Goal: Task Accomplishment & Management: Use online tool/utility

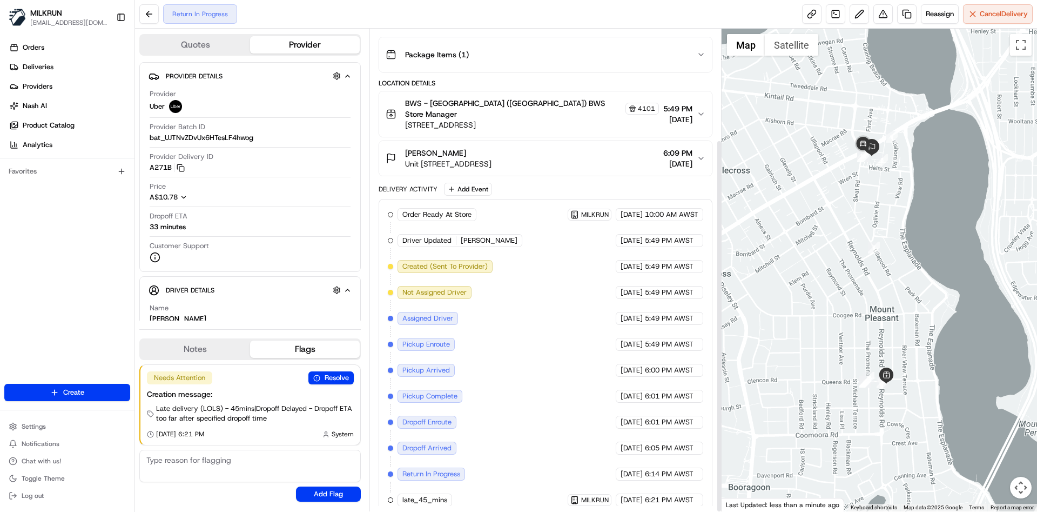
scroll to position [257, 0]
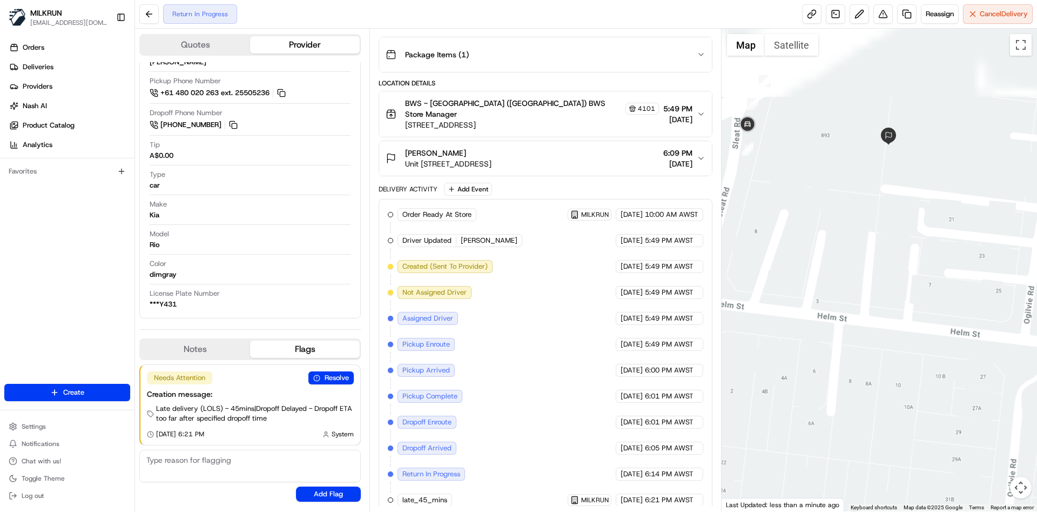
drag, startPoint x: 825, startPoint y: 176, endPoint x: 982, endPoint y: 361, distance: 243.1
click at [982, 361] on div at bounding box center [880, 270] width 316 height 482
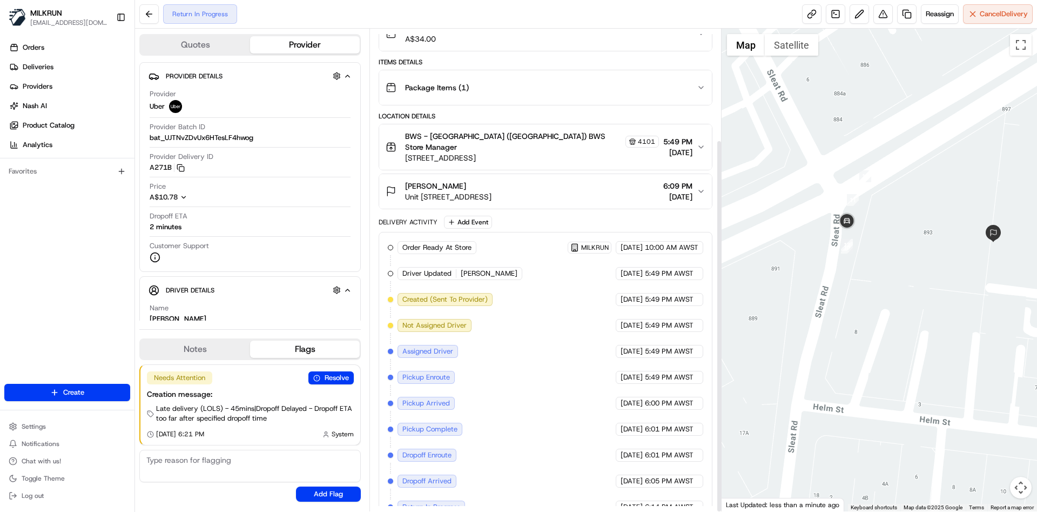
scroll to position [143, 0]
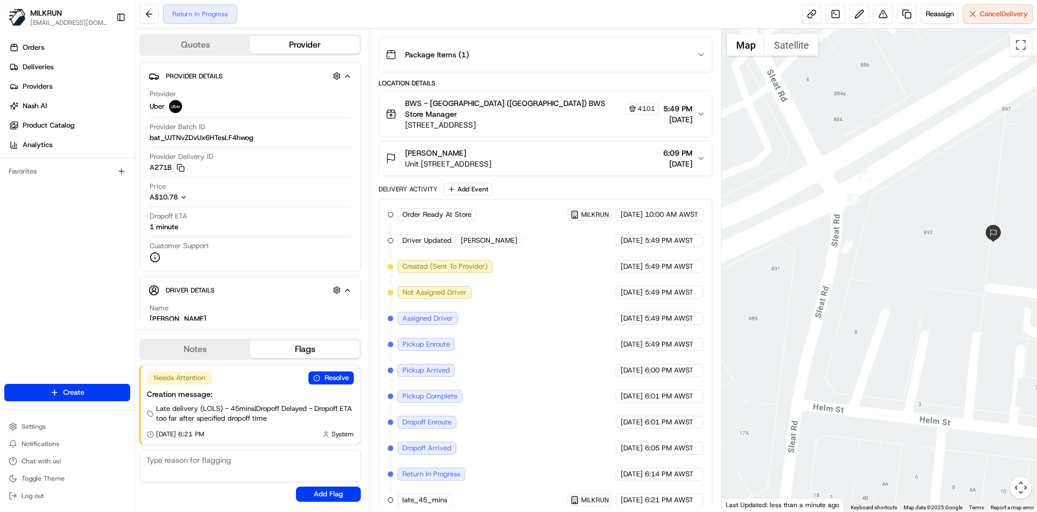
click at [666, 443] on span "6:05 PM AWST" at bounding box center [669, 448] width 49 height 10
drag, startPoint x: 696, startPoint y: 462, endPoint x: 598, endPoint y: 465, distance: 98.9
click at [616, 467] on div "[DATE] 6:14 PM AWST" at bounding box center [660, 473] width 88 height 13
click at [621, 469] on span "[DATE]" at bounding box center [632, 474] width 22 height 10
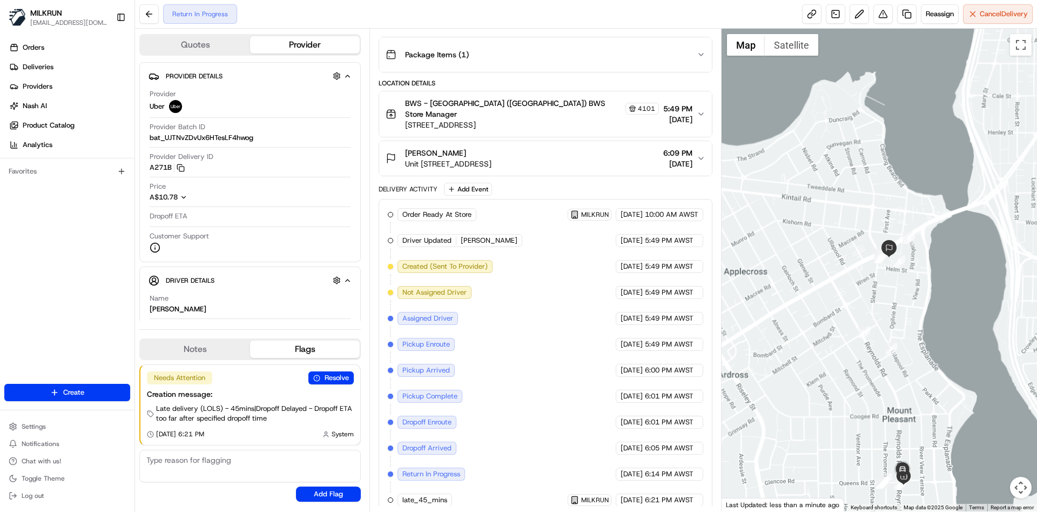
drag, startPoint x: 836, startPoint y: 420, endPoint x: 889, endPoint y: 256, distance: 173.3
click at [889, 259] on div "First Name : [PERSON_NAME] Last Name : [PERSON_NAME] Address : [STREET_ADDRESS]…" at bounding box center [880, 270] width 316 height 482
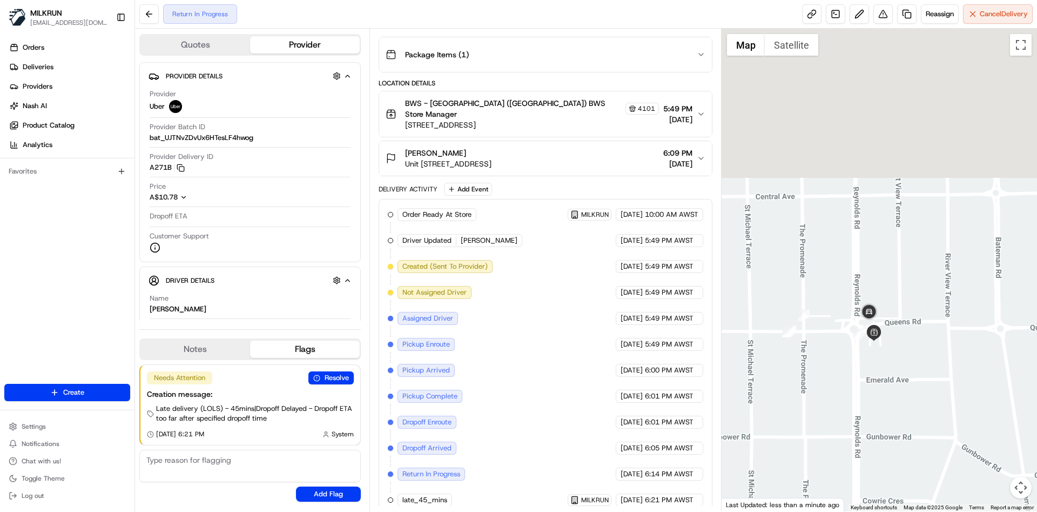
drag, startPoint x: 858, startPoint y: 225, endPoint x: 910, endPoint y: 406, distance: 188.4
click at [915, 429] on div at bounding box center [880, 270] width 316 height 482
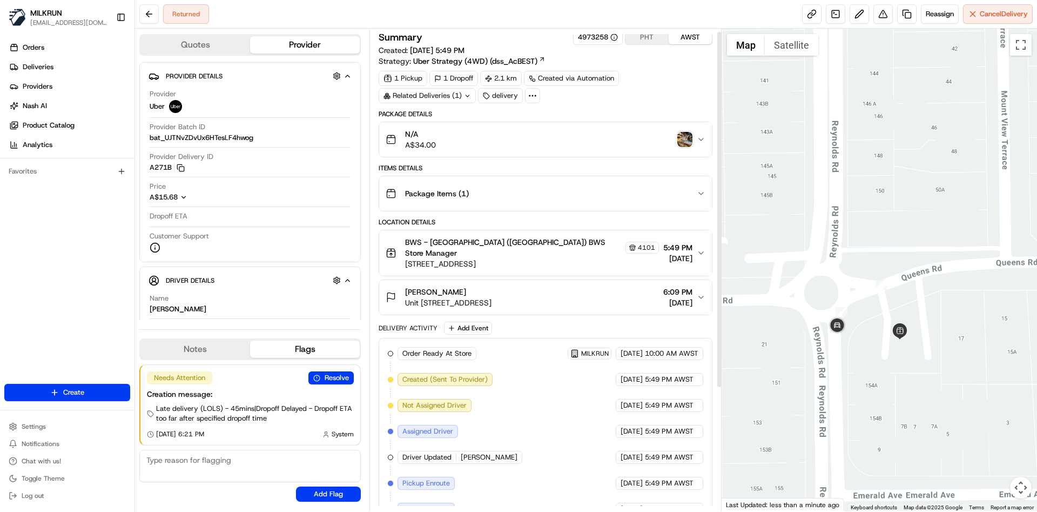
scroll to position [0, 0]
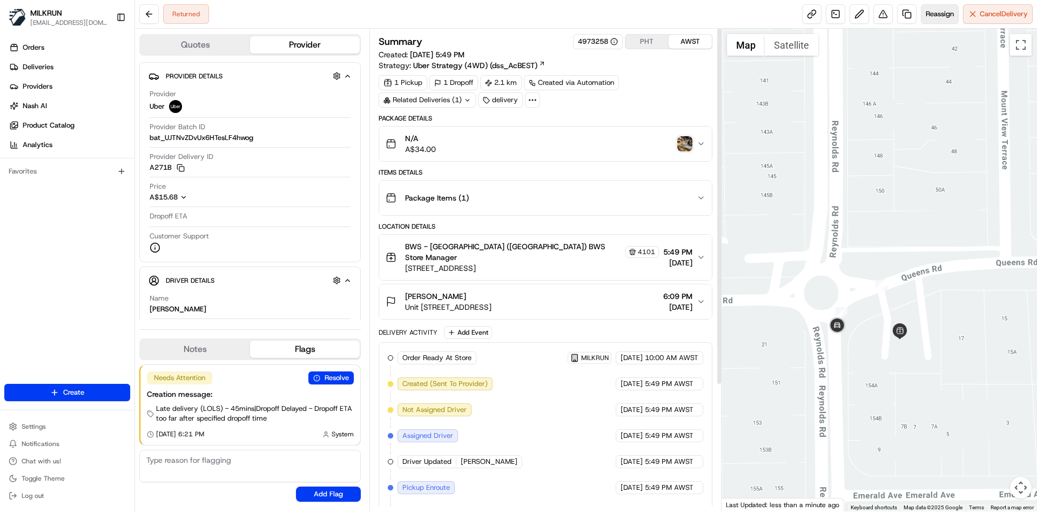
click at [939, 16] on span "Reassign" at bounding box center [940, 14] width 28 height 10
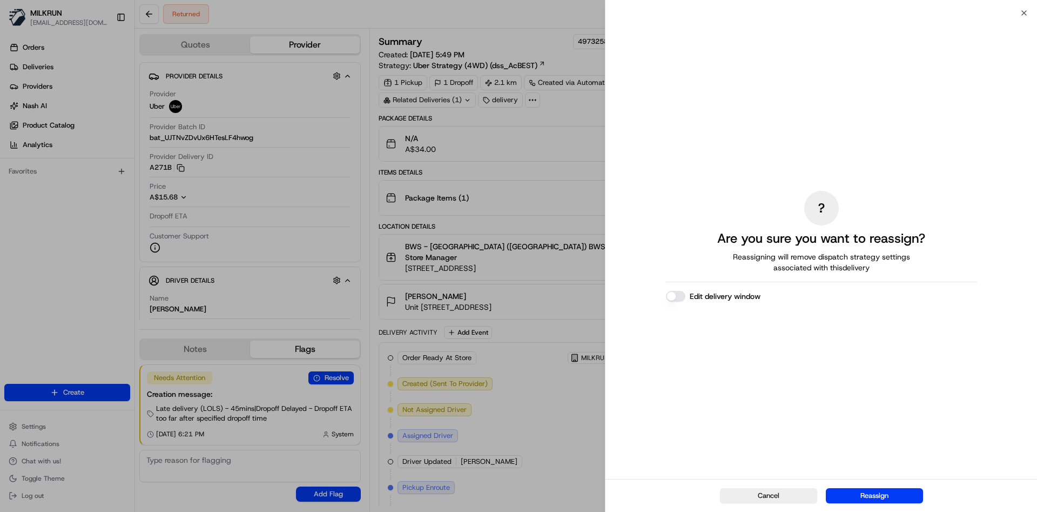
click at [895, 499] on button "Reassign" at bounding box center [874, 495] width 97 height 15
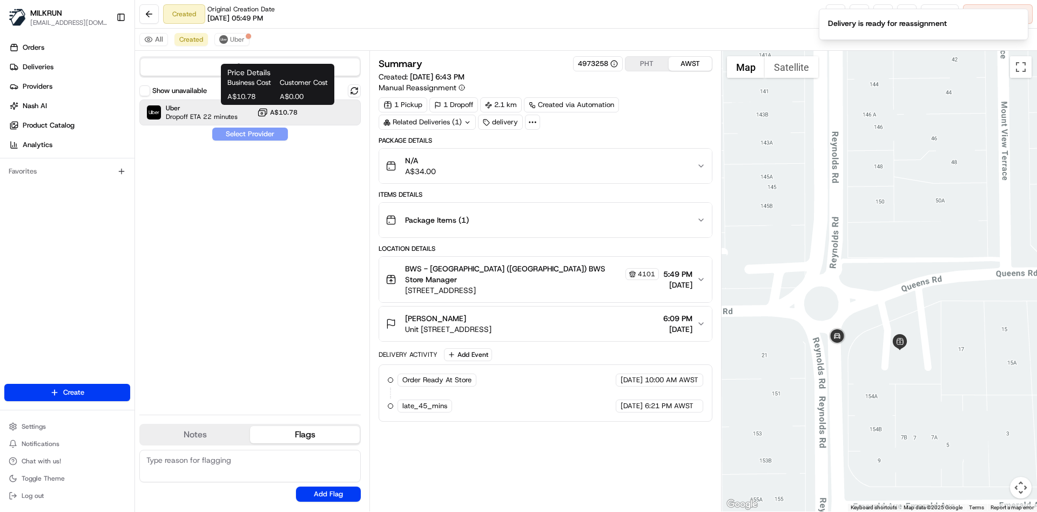
click at [289, 110] on span "A$10.78" at bounding box center [284, 112] width 28 height 9
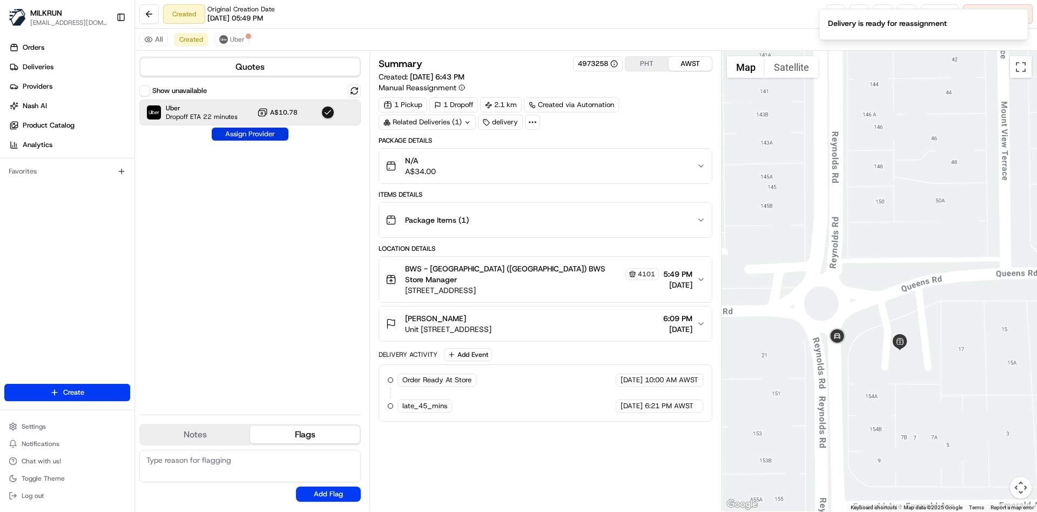
click at [260, 134] on button "Assign Provider" at bounding box center [250, 134] width 77 height 13
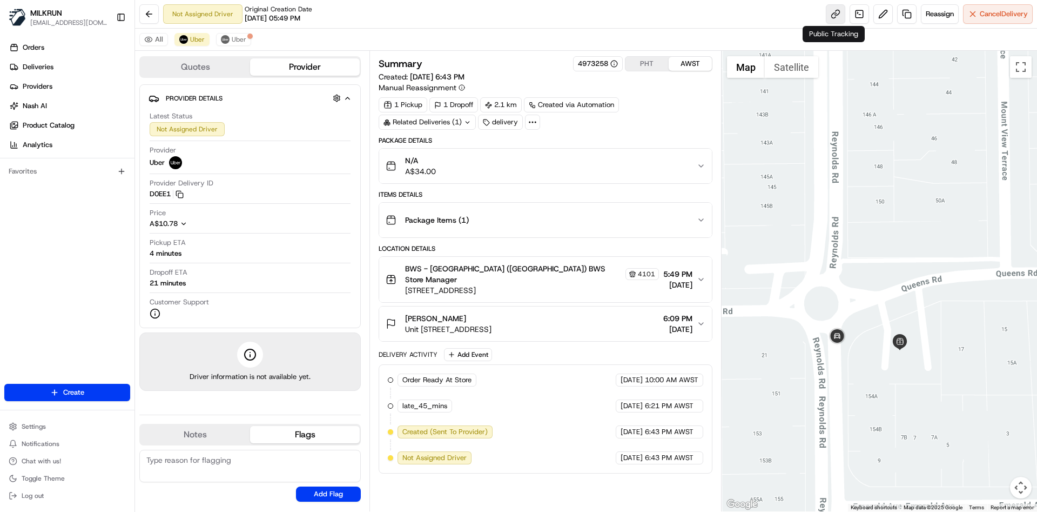
click at [837, 17] on link at bounding box center [835, 13] width 19 height 19
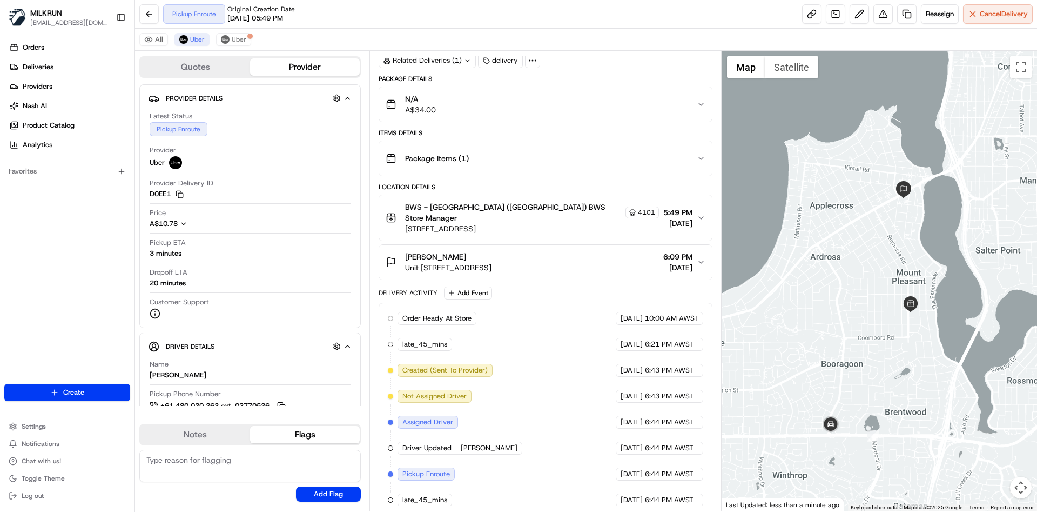
drag, startPoint x: 922, startPoint y: 446, endPoint x: 931, endPoint y: 408, distance: 38.3
click at [931, 408] on div at bounding box center [880, 281] width 316 height 460
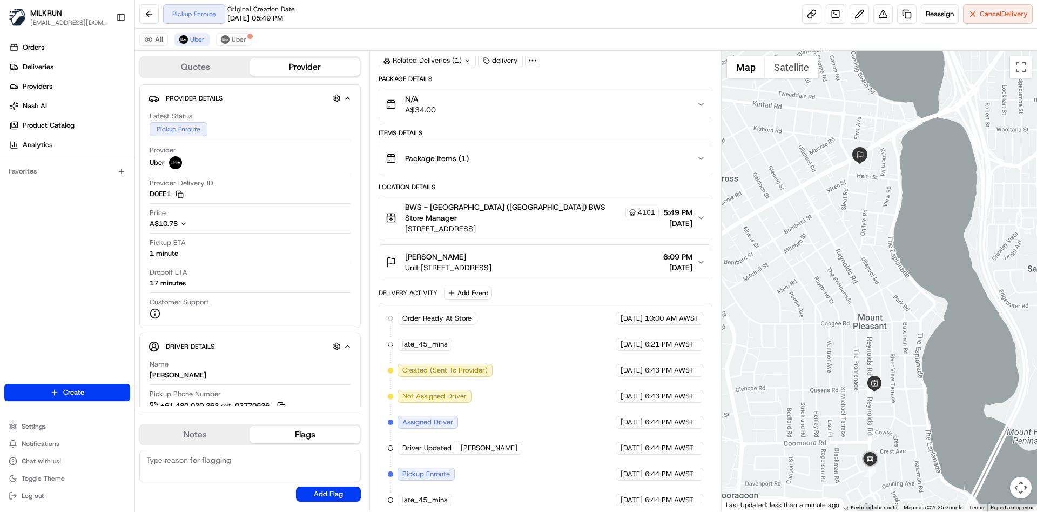
drag, startPoint x: 905, startPoint y: 335, endPoint x: 907, endPoint y: 454, distance: 119.4
click at [907, 454] on div at bounding box center [880, 281] width 316 height 460
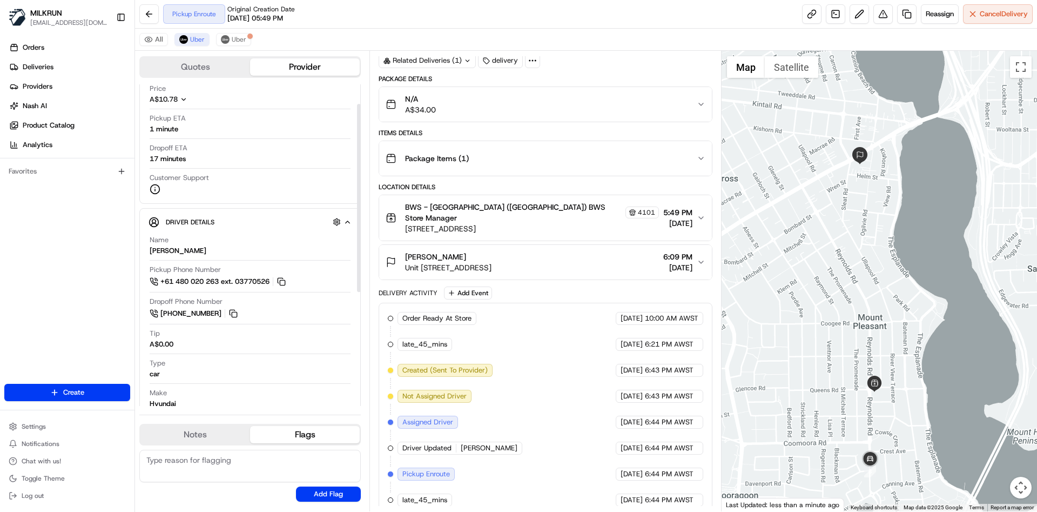
scroll to position [162, 0]
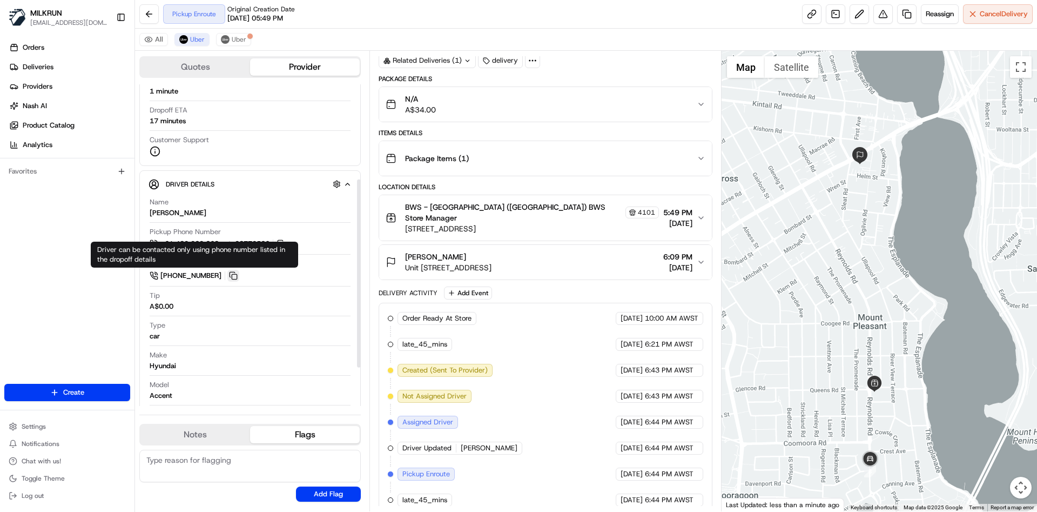
click at [227, 273] on button at bounding box center [233, 276] width 12 height 12
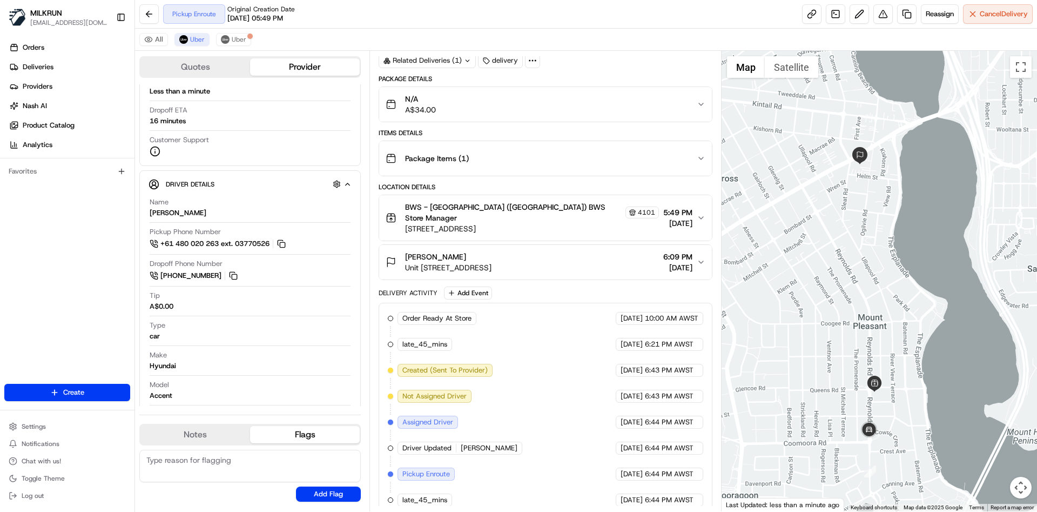
click at [703, 219] on button "BWS - [GEOGRAPHIC_DATA] ([GEOGRAPHIC_DATA]) BWS Store Manager [STREET_ADDRESS] …" at bounding box center [545, 217] width 332 height 45
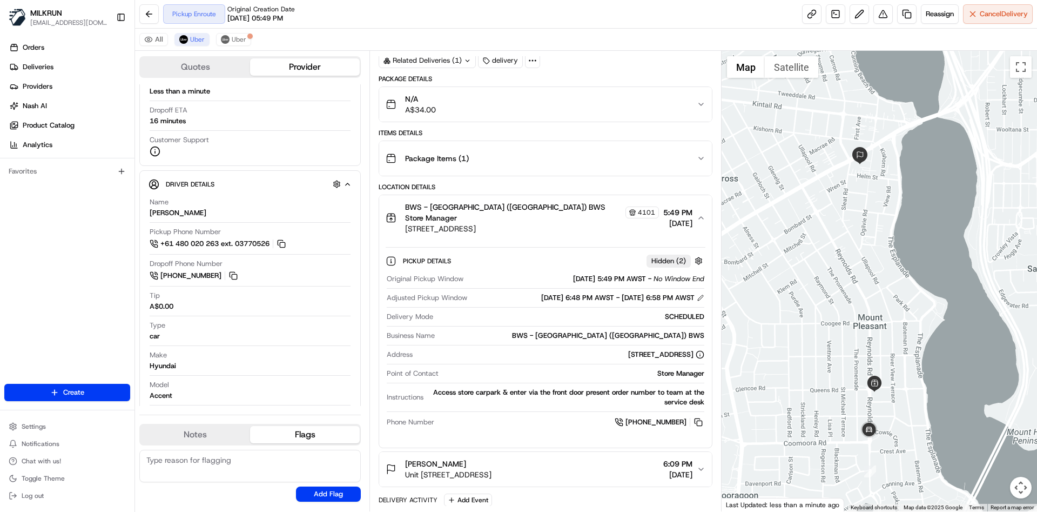
click at [703, 219] on button "BWS - [GEOGRAPHIC_DATA] ([GEOGRAPHIC_DATA]) BWS Store Manager [STREET_ADDRESS] …" at bounding box center [545, 217] width 332 height 45
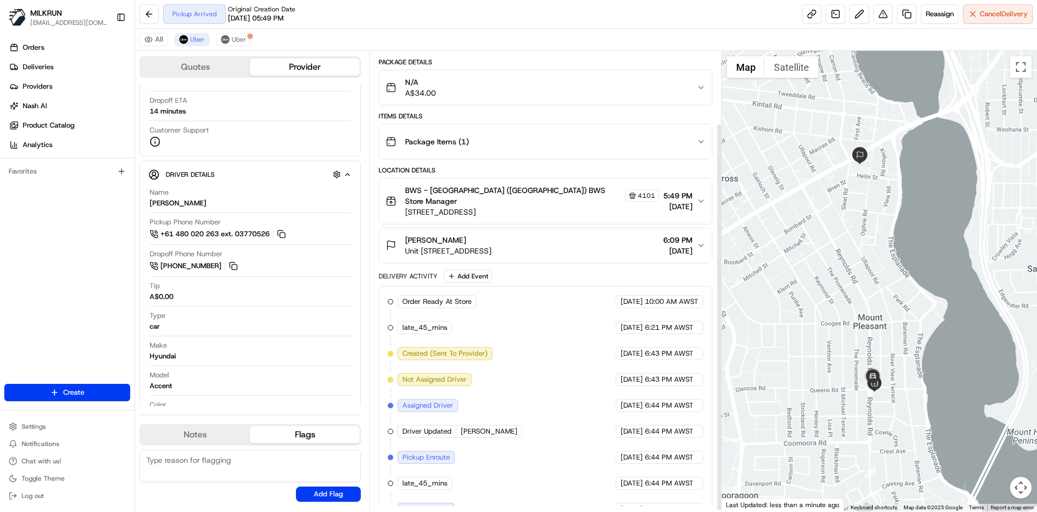
scroll to position [88, 0]
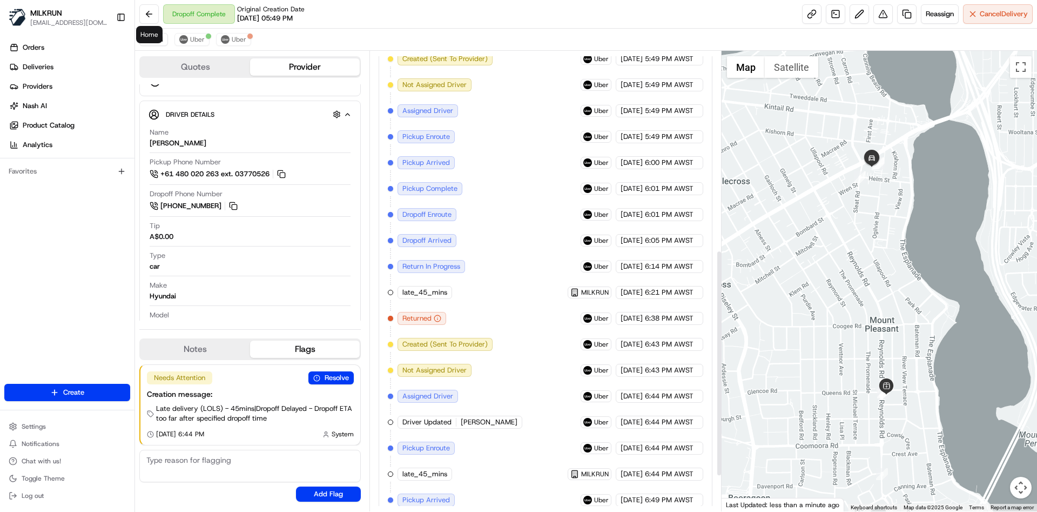
scroll to position [477, 0]
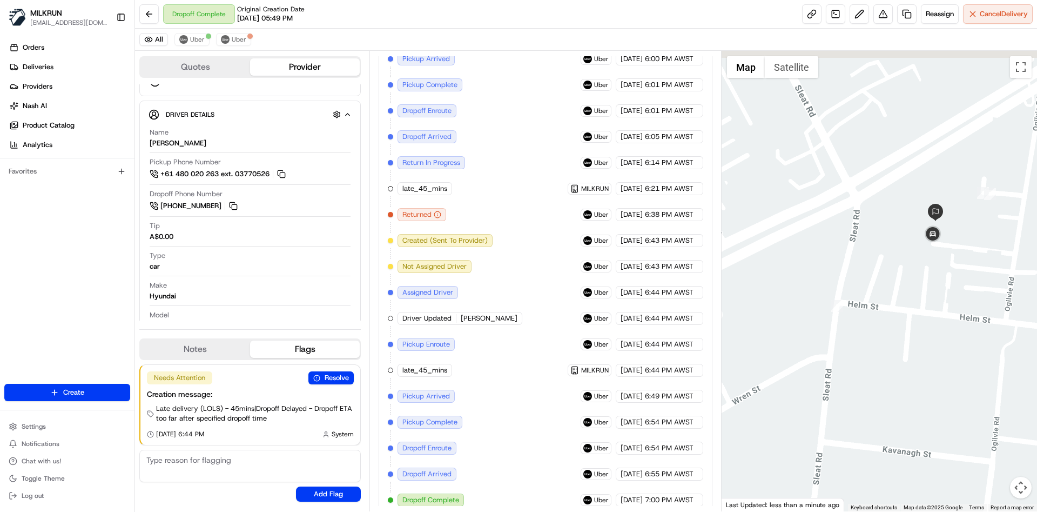
drag, startPoint x: 905, startPoint y: 197, endPoint x: 912, endPoint y: 341, distance: 145.0
click at [921, 341] on div at bounding box center [880, 281] width 316 height 460
